Goal: Task Accomplishment & Management: Use online tool/utility

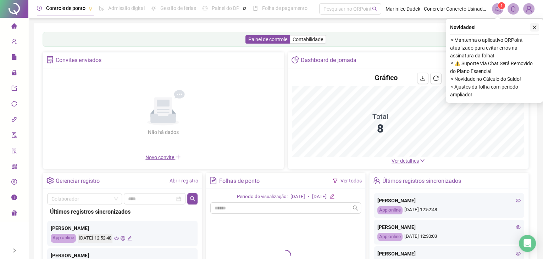
click at [535, 27] on icon "close" at bounding box center [534, 27] width 5 height 5
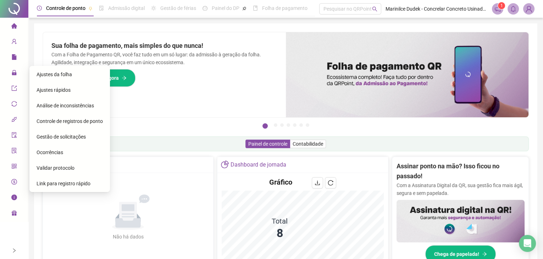
click at [49, 77] on span "Ajustes da folha" at bounding box center [54, 75] width 35 height 6
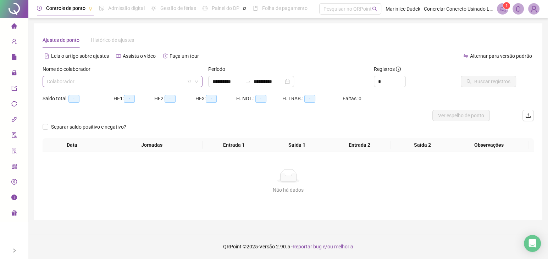
click at [61, 81] on input "search" at bounding box center [119, 81] width 145 height 11
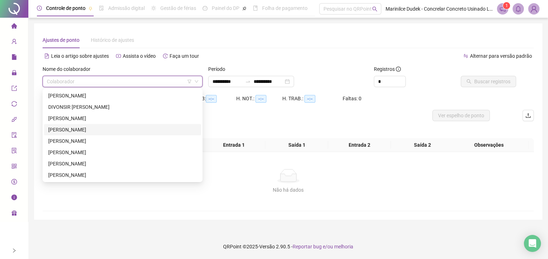
click at [88, 132] on div "[PERSON_NAME]" at bounding box center [122, 130] width 149 height 8
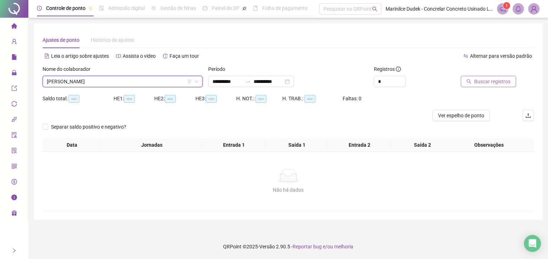
drag, startPoint x: 502, startPoint y: 82, endPoint x: 492, endPoint y: 82, distance: 10.3
click at [492, 82] on span "Buscar registros" at bounding box center [492, 82] width 36 height 8
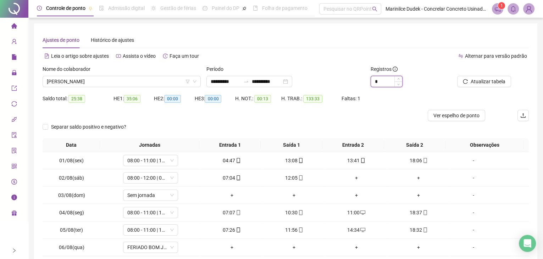
click at [394, 78] on input "*" at bounding box center [386, 81] width 31 height 11
type input "*"
click at [401, 78] on span "Increase Value" at bounding box center [399, 79] width 8 height 6
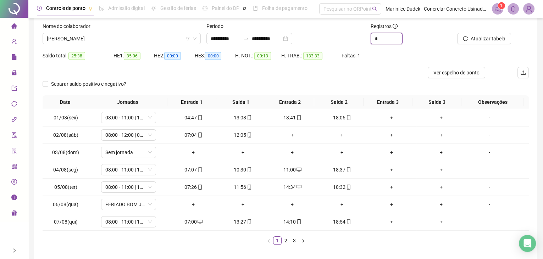
scroll to position [72, 0]
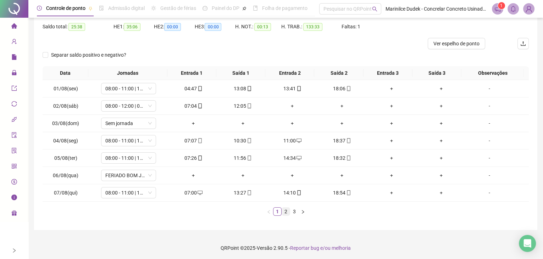
drag, startPoint x: 285, startPoint y: 211, endPoint x: 289, endPoint y: 211, distance: 3.9
click at [286, 211] on link "2" at bounding box center [286, 212] width 8 height 8
click at [293, 211] on link "3" at bounding box center [295, 212] width 8 height 8
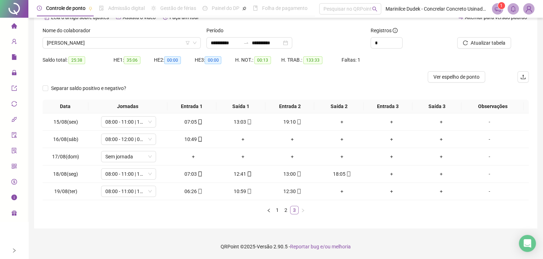
scroll to position [38, 0]
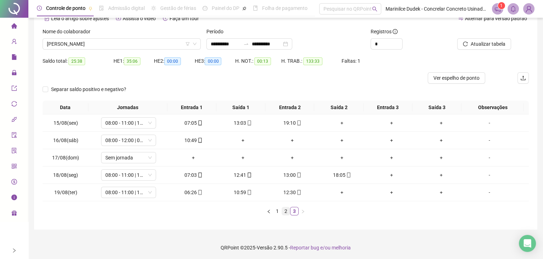
click at [286, 209] on link "2" at bounding box center [286, 212] width 8 height 8
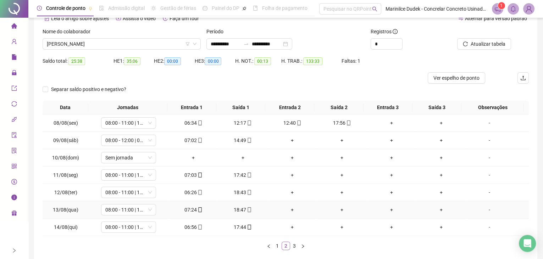
scroll to position [0, 0]
click at [294, 244] on link "3" at bounding box center [295, 246] width 8 height 8
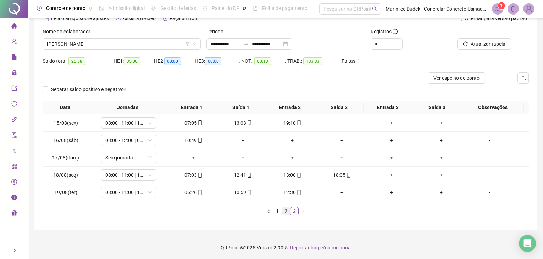
click at [289, 212] on link "2" at bounding box center [286, 212] width 8 height 8
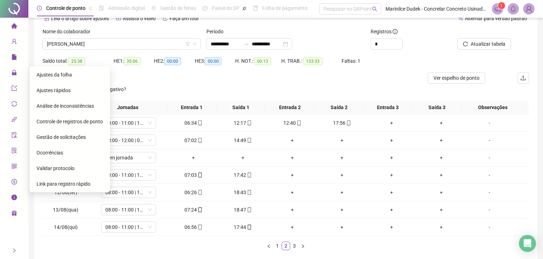
click at [58, 137] on span "Gestão de solicitações" at bounding box center [61, 137] width 49 height 6
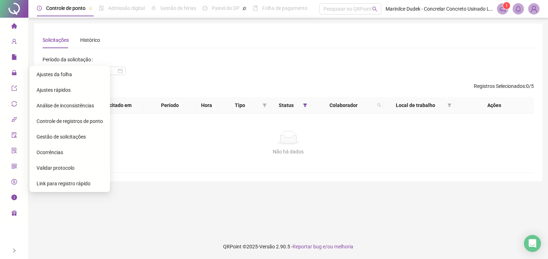
click at [49, 76] on span "Ajustes da folha" at bounding box center [54, 75] width 35 height 6
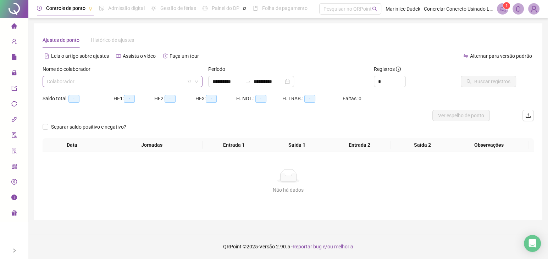
click at [109, 82] on input "search" at bounding box center [119, 81] width 145 height 11
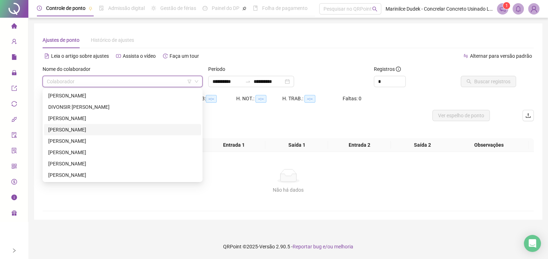
click at [90, 133] on div "[PERSON_NAME]" at bounding box center [122, 130] width 149 height 8
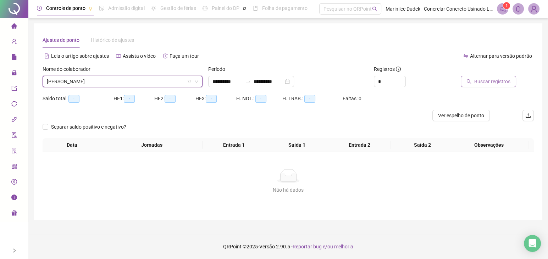
click at [497, 83] on span "Buscar registros" at bounding box center [492, 82] width 36 height 8
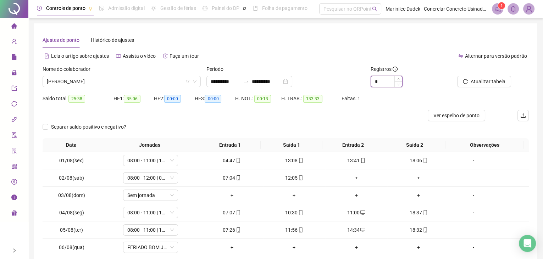
type input "*"
click at [399, 76] on span "Increase Value" at bounding box center [399, 78] width 8 height 5
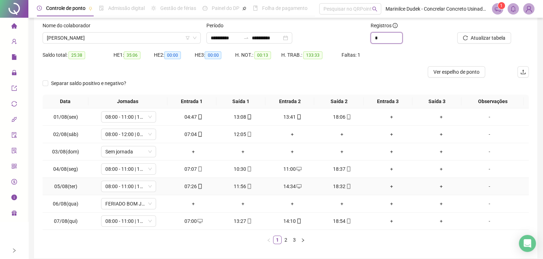
scroll to position [72, 0]
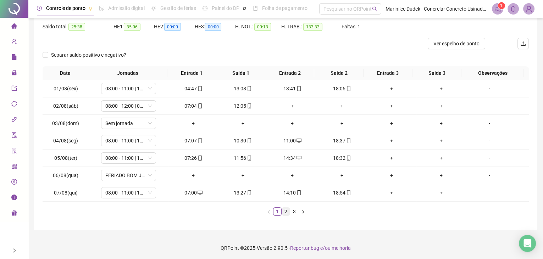
click at [287, 209] on link "2" at bounding box center [286, 212] width 8 height 8
click at [293, 210] on link "3" at bounding box center [295, 212] width 8 height 8
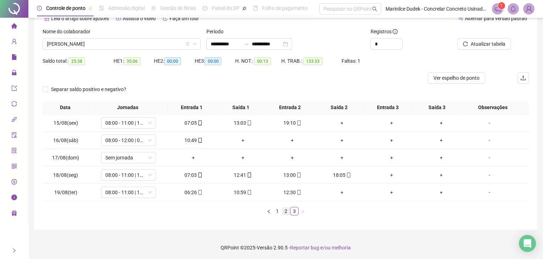
click at [287, 210] on link "2" at bounding box center [286, 212] width 8 height 8
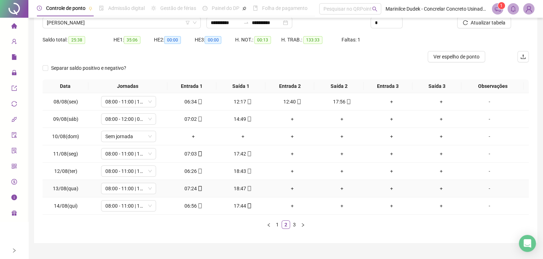
scroll to position [72, 0]
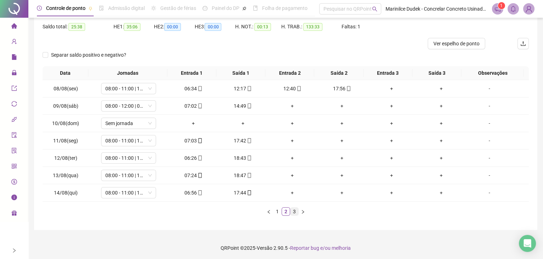
click at [292, 213] on link "3" at bounding box center [295, 212] width 8 height 8
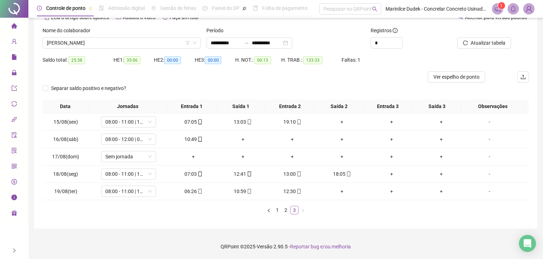
scroll to position [38, 0]
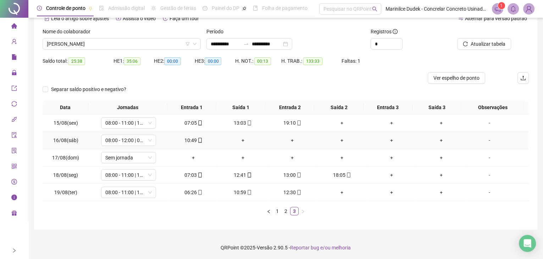
click at [239, 137] on div "+" at bounding box center [243, 141] width 44 height 8
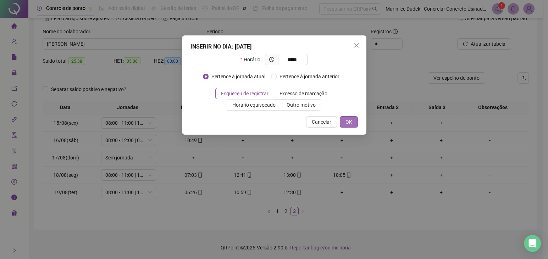
type input "*****"
click at [357, 121] on button "OK" at bounding box center [349, 121] width 18 height 11
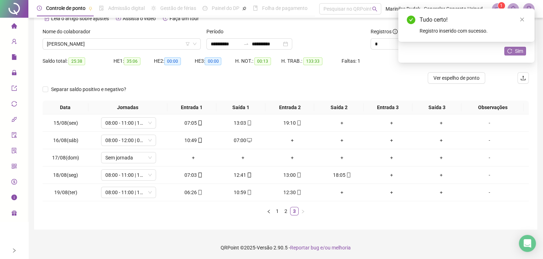
click at [519, 52] on span "Sim" at bounding box center [519, 51] width 8 height 8
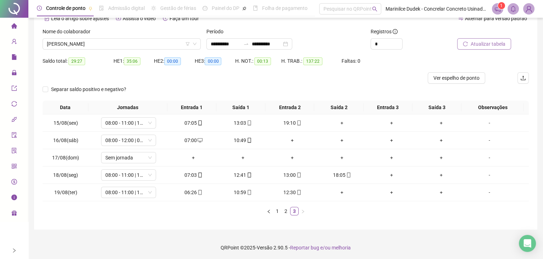
click at [493, 47] on span "Atualizar tabela" at bounding box center [488, 44] width 35 height 8
click at [285, 208] on link "2" at bounding box center [286, 212] width 8 height 8
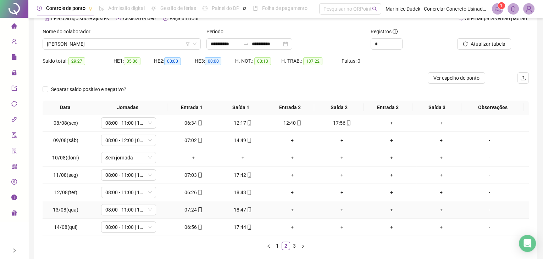
scroll to position [0, 0]
click at [276, 247] on link "1" at bounding box center [278, 246] width 8 height 8
